Goal: Communication & Community: Ask a question

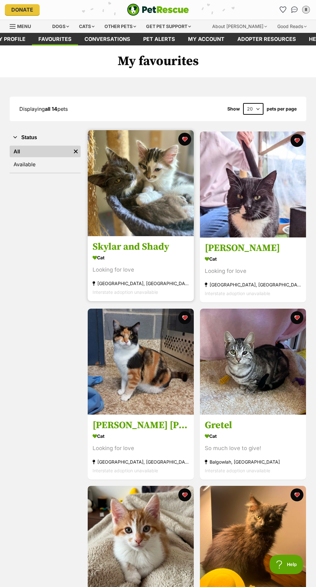
click at [153, 222] on img at bounding box center [141, 183] width 106 height 106
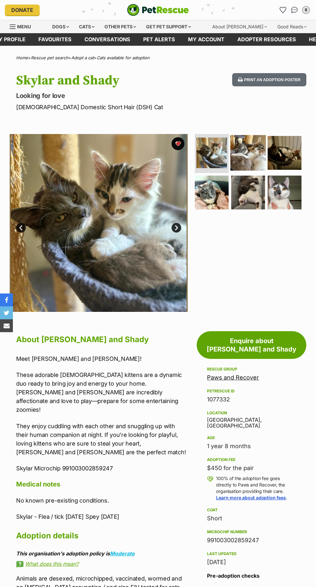
click at [258, 160] on img at bounding box center [247, 152] width 35 height 35
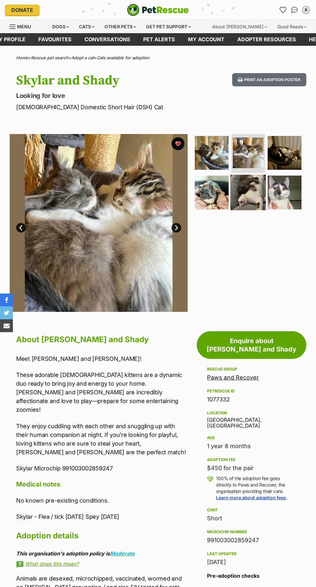
click at [252, 204] on img at bounding box center [247, 192] width 35 height 35
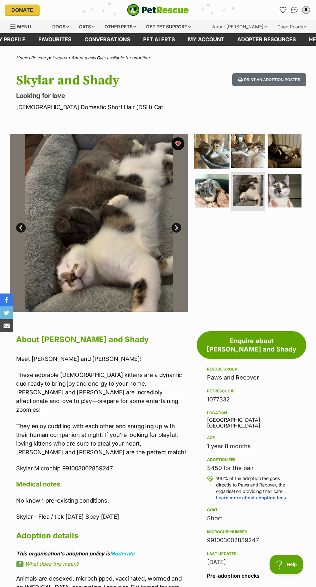
click at [208, 165] on img at bounding box center [211, 150] width 35 height 35
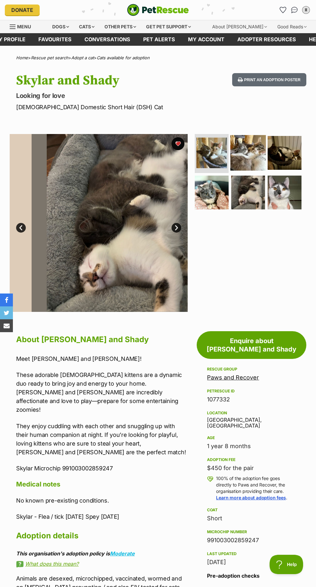
click at [249, 149] on img at bounding box center [247, 152] width 35 height 35
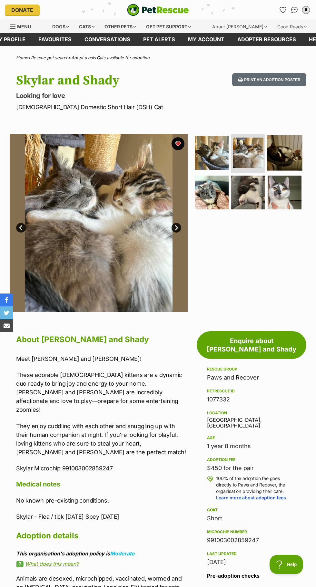
click at [287, 154] on img at bounding box center [284, 152] width 35 height 35
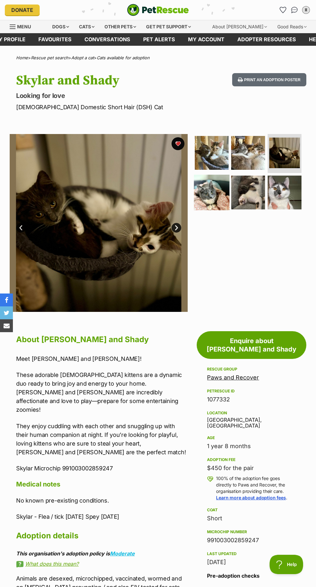
click at [212, 190] on img at bounding box center [211, 192] width 35 height 35
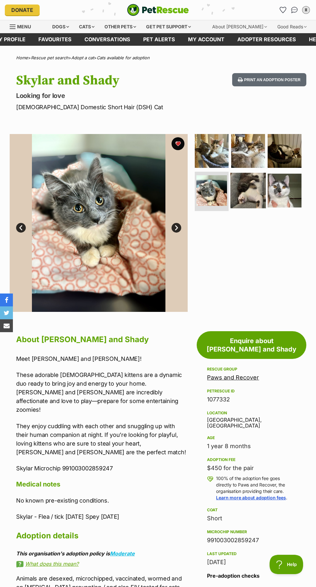
click at [253, 184] on img at bounding box center [247, 190] width 35 height 35
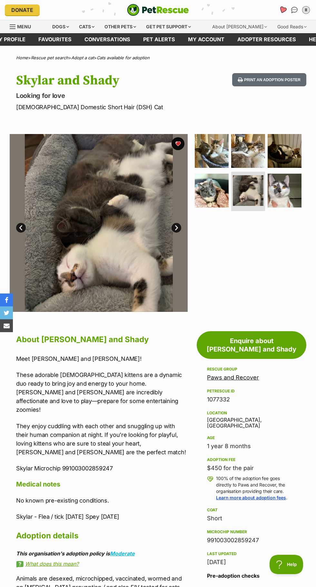
click at [283, 10] on icon "Favourites" at bounding box center [283, 9] width 8 height 7
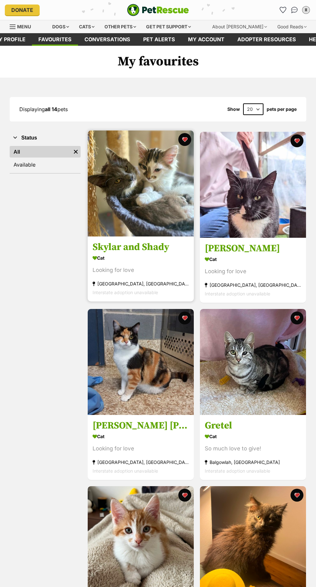
click at [169, 179] on img at bounding box center [141, 184] width 106 height 106
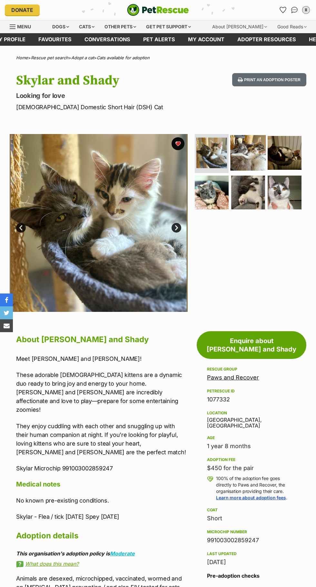
click at [234, 153] on img at bounding box center [247, 152] width 35 height 35
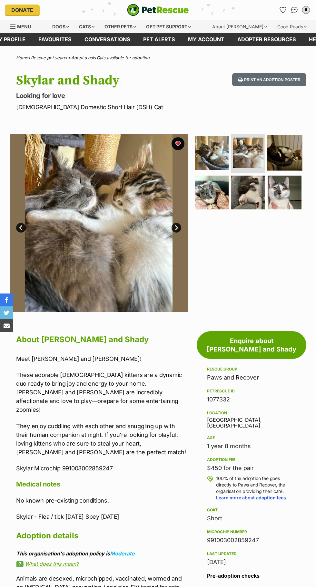
click at [284, 149] on img at bounding box center [284, 152] width 35 height 35
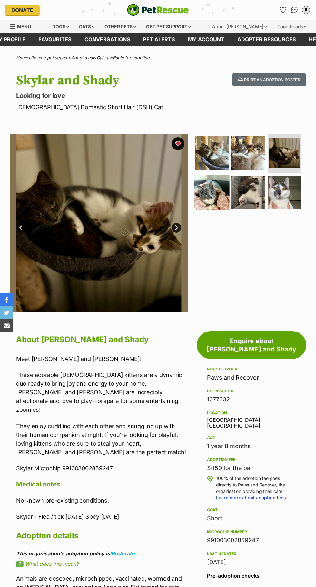
click at [212, 190] on img at bounding box center [211, 192] width 35 height 35
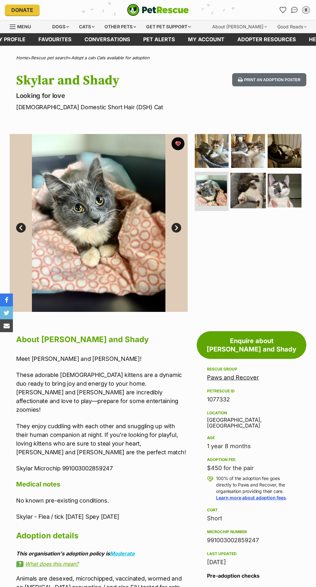
click at [249, 180] on img at bounding box center [247, 190] width 35 height 35
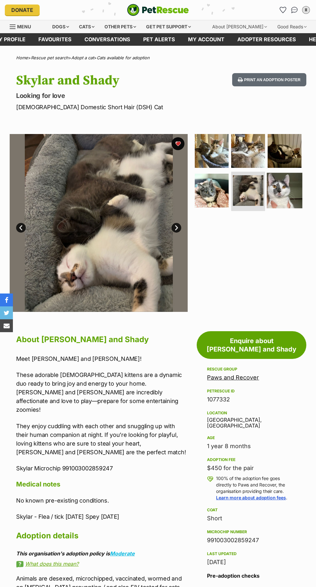
click at [287, 183] on img at bounding box center [284, 190] width 35 height 35
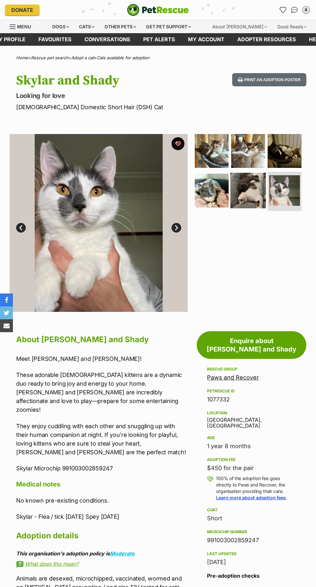
click at [257, 189] on img at bounding box center [247, 190] width 35 height 35
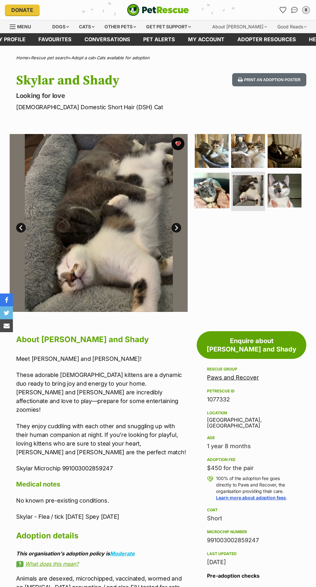
click at [209, 193] on img at bounding box center [211, 190] width 35 height 35
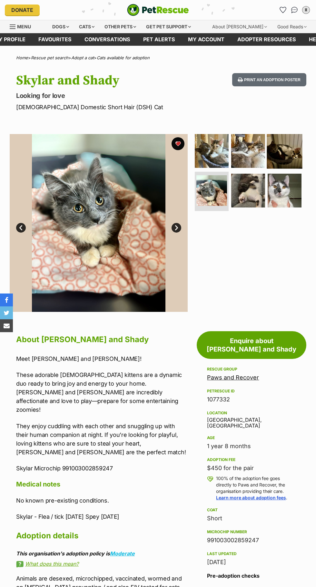
click at [283, 151] on img at bounding box center [284, 150] width 35 height 35
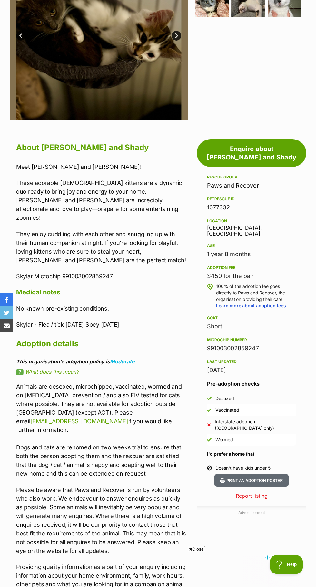
scroll to position [182, 0]
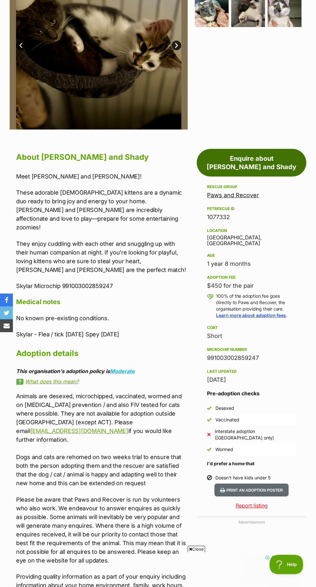
click at [276, 149] on link "Enquire about Skylar and Shady" at bounding box center [252, 163] width 110 height 28
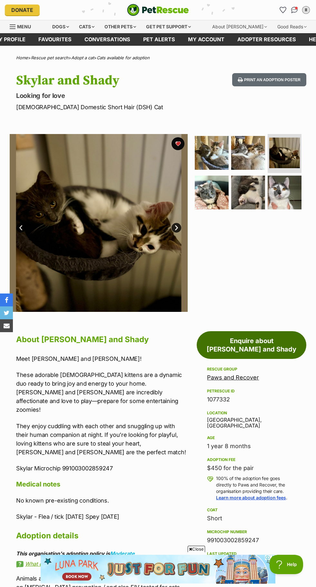
scroll to position [0, 0]
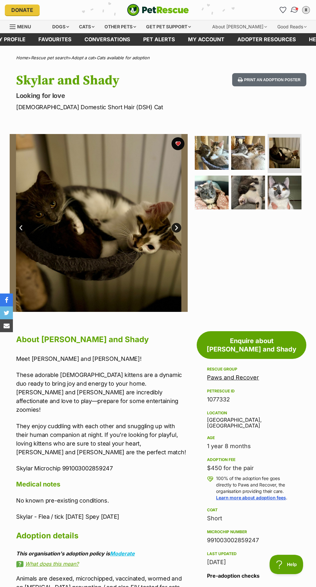
click at [295, 10] on img "Conversations" at bounding box center [294, 10] width 9 height 8
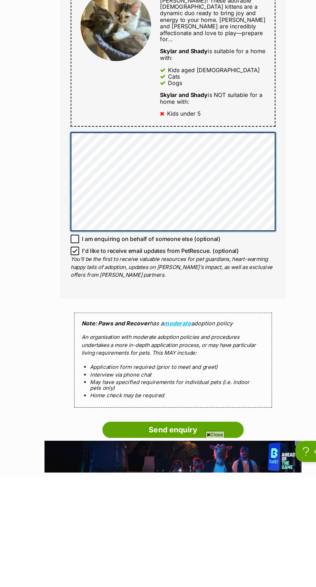
scroll to position [240, 0]
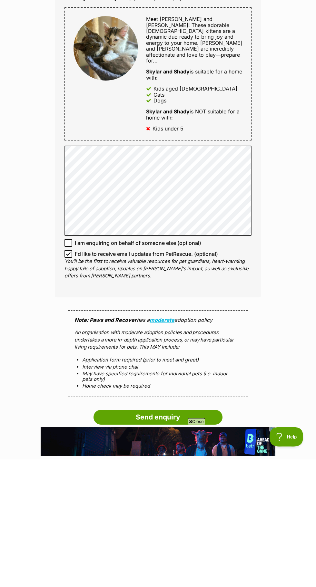
click at [68, 380] on icon at bounding box center [68, 381] width 4 height 3
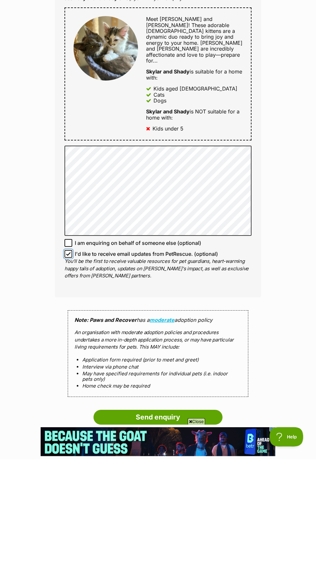
click at [68, 378] on input "I'd like to receive email updates from PetRescue. (optional)" at bounding box center [68, 382] width 8 height 8
checkbox input "false"
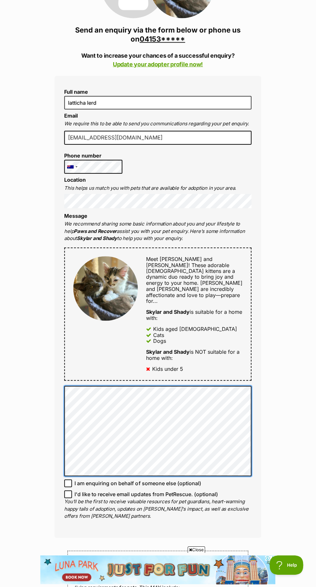
scroll to position [55, 0]
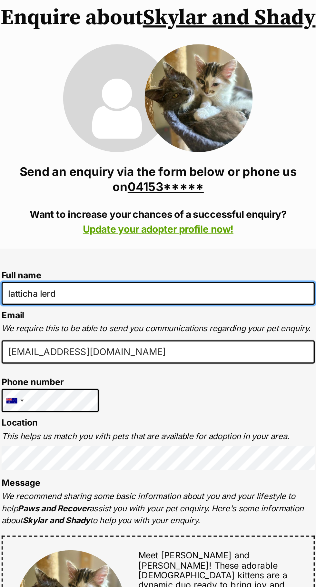
click at [200, 173] on input "latticha lerd" at bounding box center [157, 176] width 187 height 14
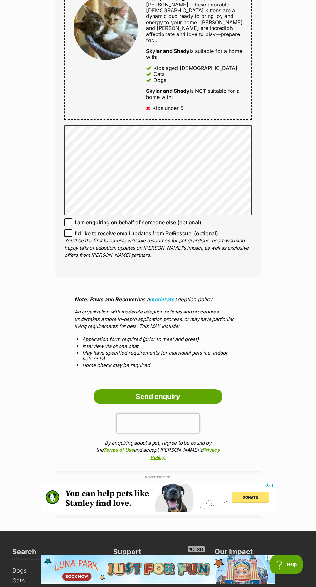
scroll to position [390, 0]
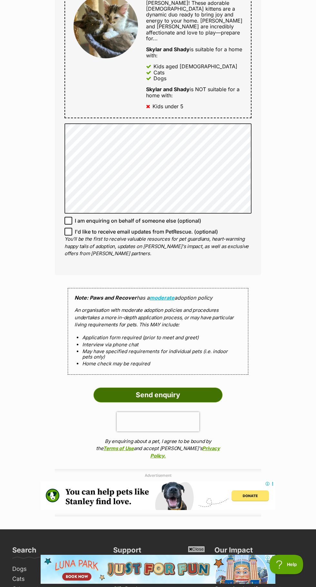
type input "latticha lerdwichagul"
click at [199, 388] on input "Send enquiry" at bounding box center [157, 395] width 129 height 15
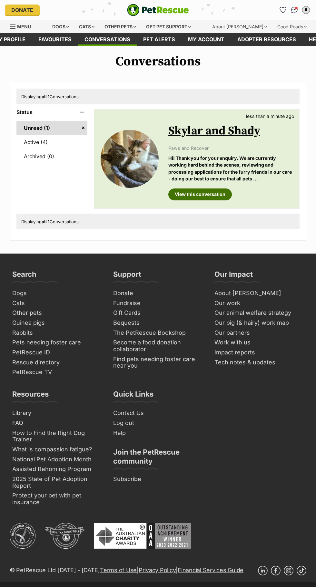
click at [214, 194] on link "View this conversation" at bounding box center [199, 195] width 63 height 12
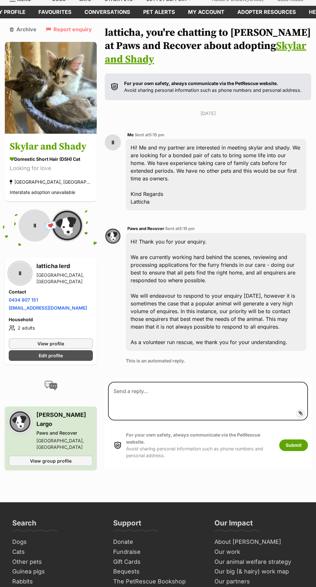
scroll to position [31, 0]
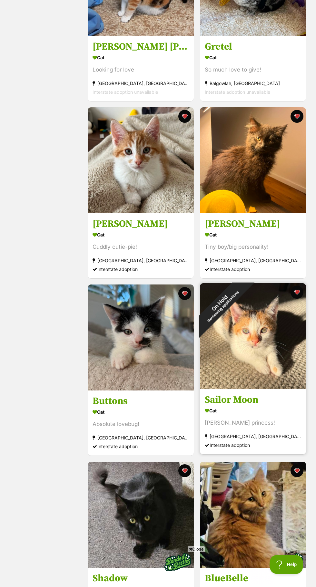
click at [267, 379] on img at bounding box center [253, 336] width 106 height 106
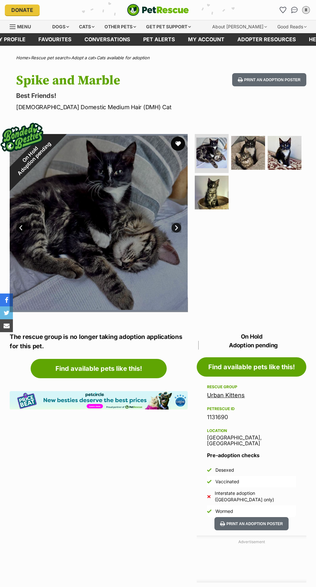
click at [180, 144] on button "favourite" at bounding box center [178, 144] width 14 height 14
click at [258, 181] on ul at bounding box center [249, 174] width 113 height 80
click at [287, 161] on img at bounding box center [284, 152] width 35 height 35
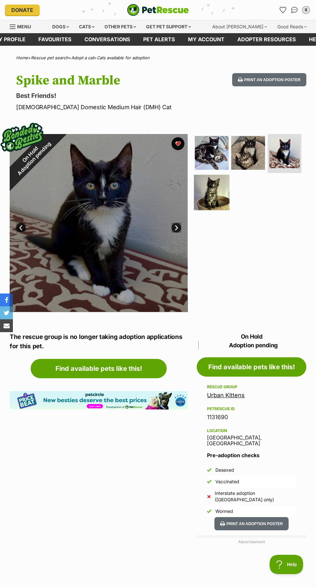
click at [224, 200] on img at bounding box center [211, 192] width 35 height 35
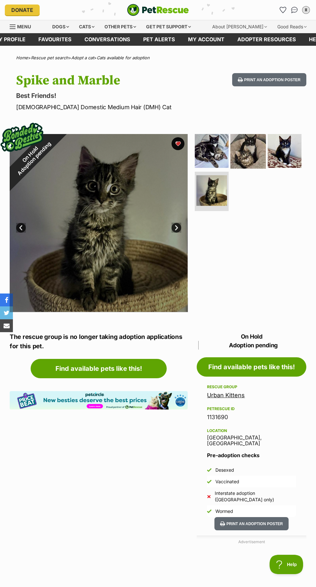
click at [257, 166] on img at bounding box center [247, 150] width 35 height 35
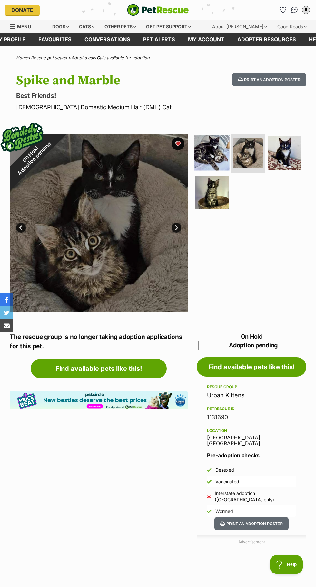
click at [213, 161] on img at bounding box center [211, 152] width 35 height 35
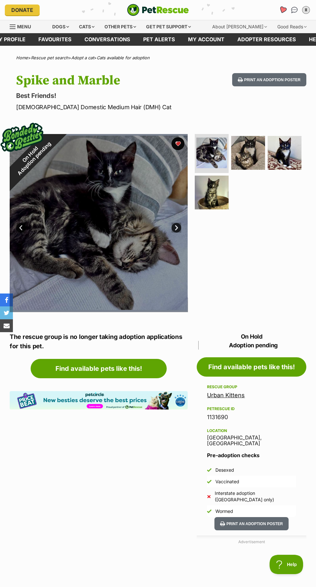
click at [283, 11] on icon "Favourites" at bounding box center [283, 9] width 8 height 7
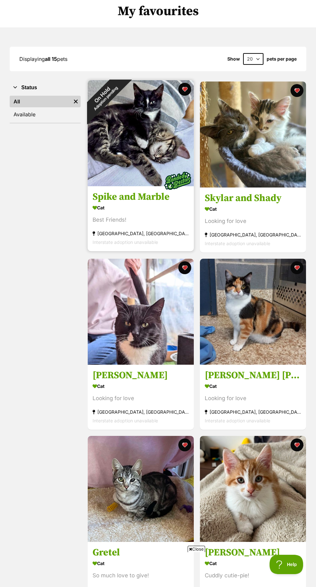
click at [105, 184] on img at bounding box center [141, 133] width 106 height 106
